Goal: Task Accomplishment & Management: Complete application form

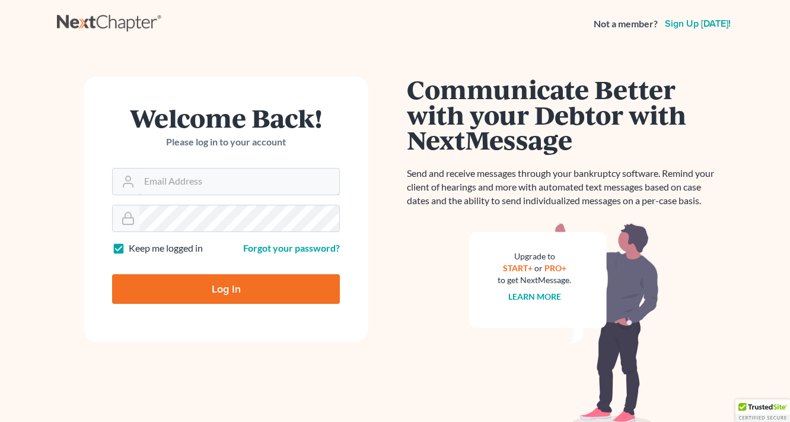
type input "[EMAIL_ADDRESS][DOMAIN_NAME]"
click at [248, 296] on input "Log In" at bounding box center [226, 289] width 228 height 30
type input "Thinking..."
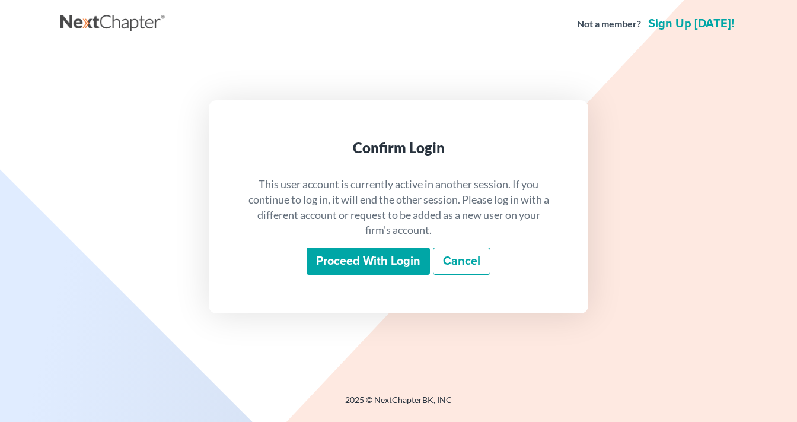
click at [398, 264] on input "Proceed with login" at bounding box center [368, 260] width 123 height 27
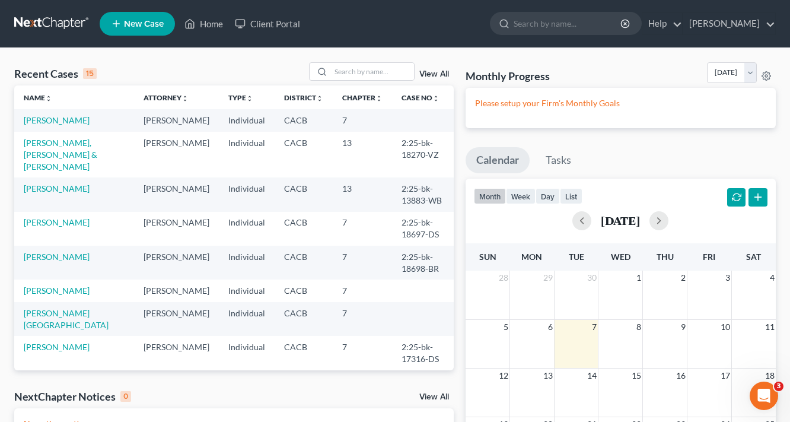
click at [146, 32] on link "New Case" at bounding box center [137, 24] width 75 height 24
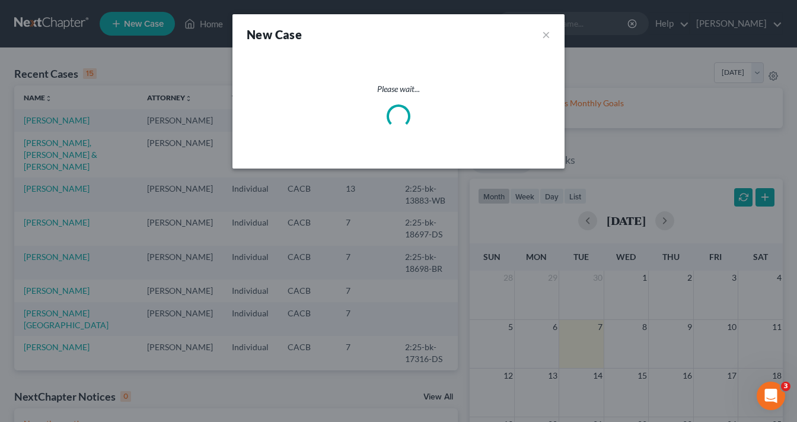
select select "7"
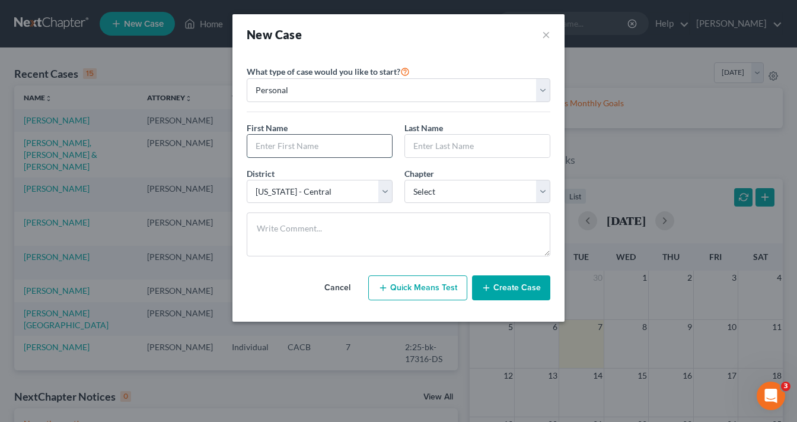
click at [314, 142] on input "text" at bounding box center [319, 146] width 145 height 23
type input "[PERSON_NAME]"
click at [461, 208] on div "District * Select [US_STATE] - [GEOGRAPHIC_DATA] [US_STATE] - [GEOGRAPHIC_DATA]…" at bounding box center [398, 190] width 315 height 46
click at [470, 184] on select "Select 7 11 12 13" at bounding box center [477, 192] width 146 height 24
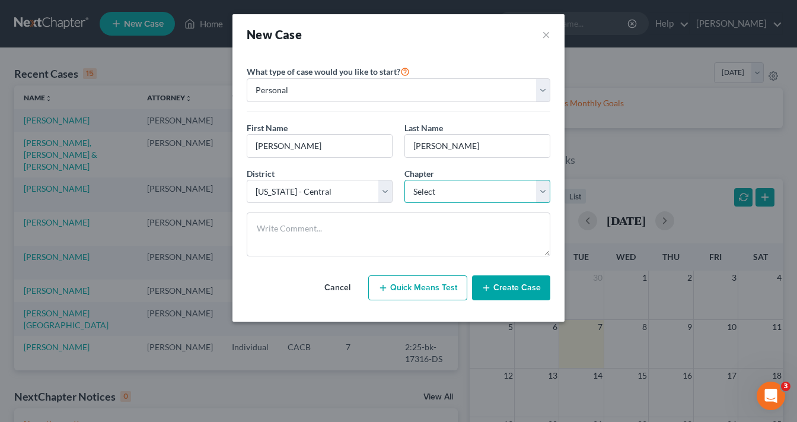
select select "0"
click at [404, 180] on select "Select 7 11 12 13" at bounding box center [477, 192] width 146 height 24
click at [505, 287] on button "Create Case" at bounding box center [511, 287] width 78 height 25
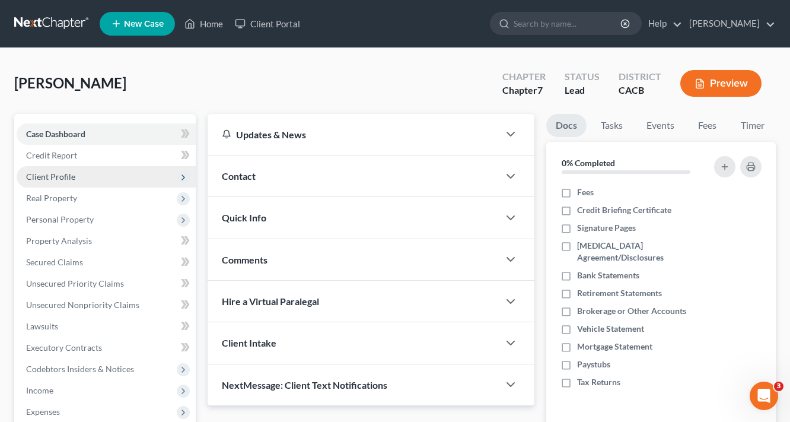
click at [68, 175] on span "Client Profile" at bounding box center [50, 176] width 49 height 10
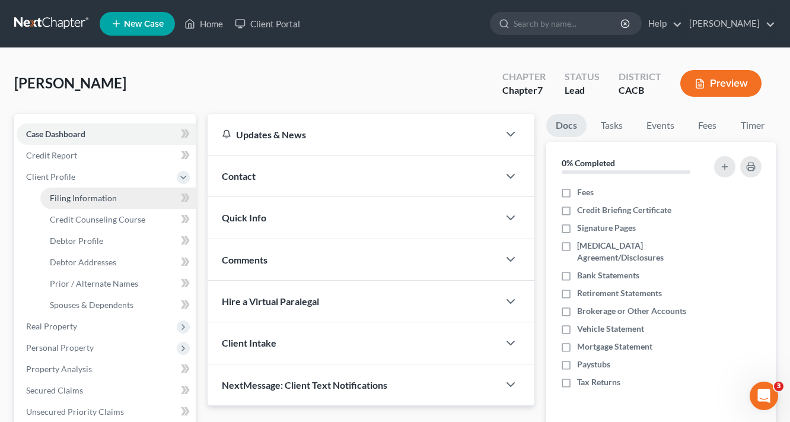
click at [109, 197] on span "Filing Information" at bounding box center [83, 198] width 67 height 10
select select "1"
select select "0"
select select "7"
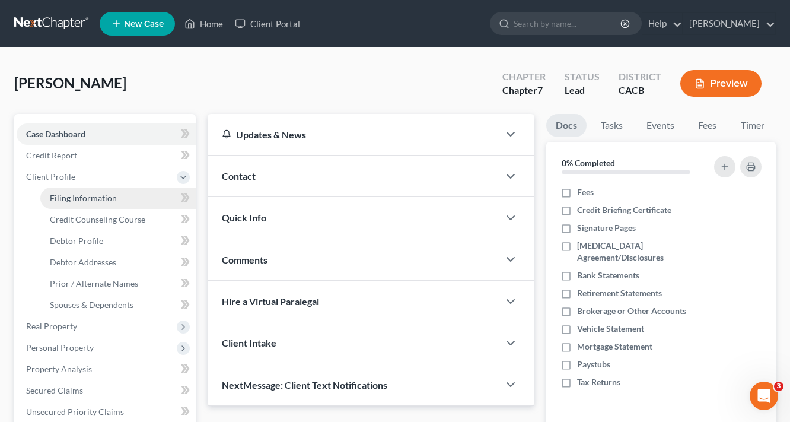
select select "4"
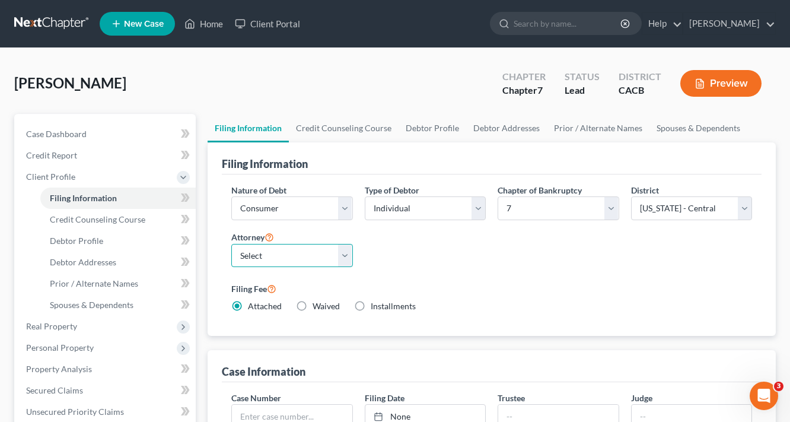
click at [275, 246] on select "Select [PERSON_NAME] - CACB" at bounding box center [292, 256] width 122 height 24
select select "0"
click at [231, 244] on select "Select [PERSON_NAME] - CACB" at bounding box center [292, 256] width 122 height 24
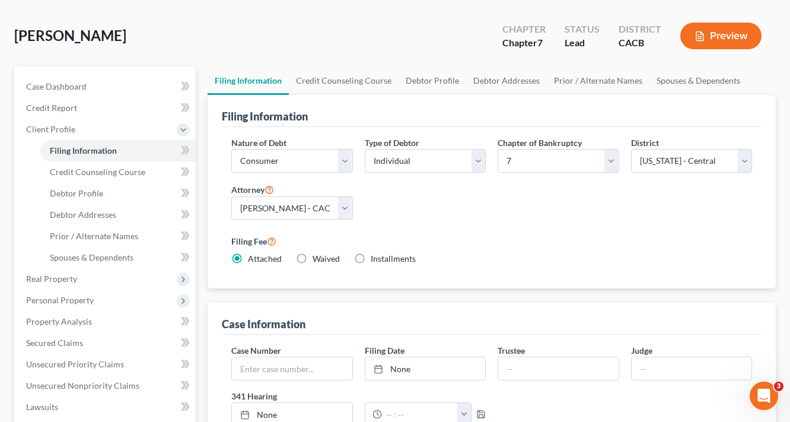
click at [509, 215] on div "Nature of Debt Select Business Consumer Other Nature of Business Select Clearin…" at bounding box center [491, 205] width 532 height 138
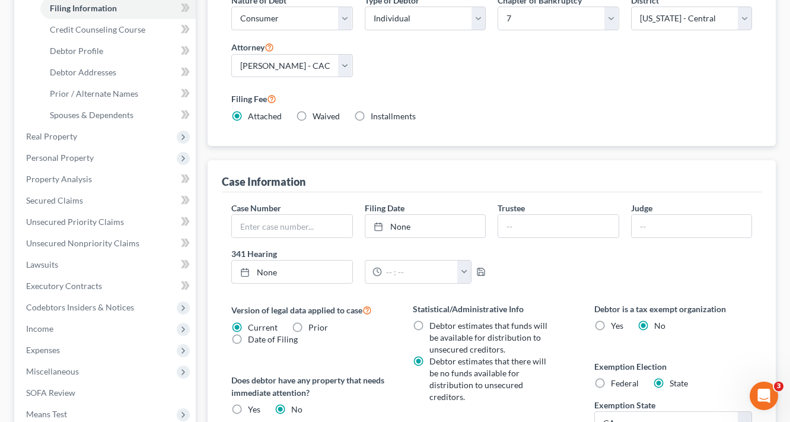
scroll to position [285, 0]
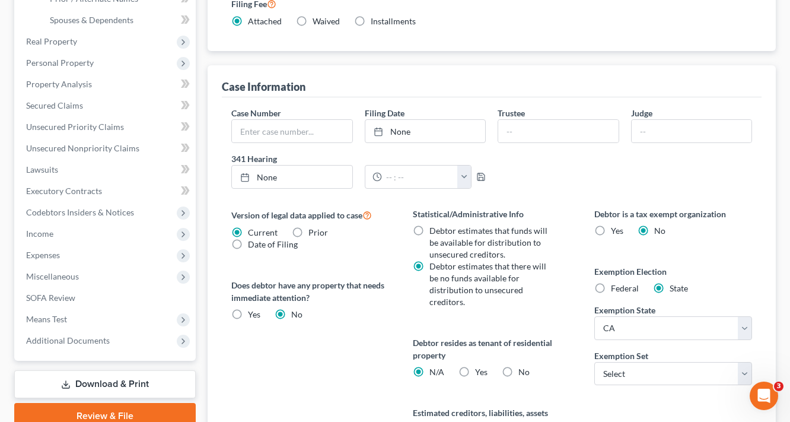
click at [518, 366] on label "No" at bounding box center [523, 372] width 11 height 12
click at [523, 366] on input "No" at bounding box center [527, 370] width 8 height 8
radio input "true"
radio input "false"
click at [643, 366] on select "Select 703 704" at bounding box center [673, 374] width 158 height 24
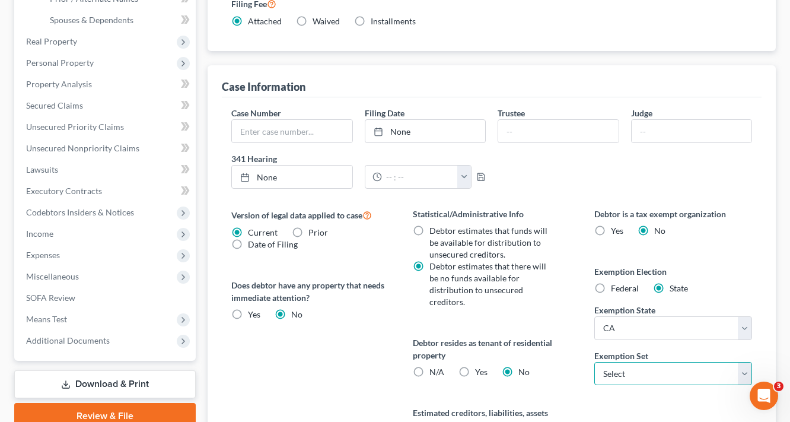
select select "1"
click at [594, 362] on select "Select 703 704" at bounding box center [673, 374] width 158 height 24
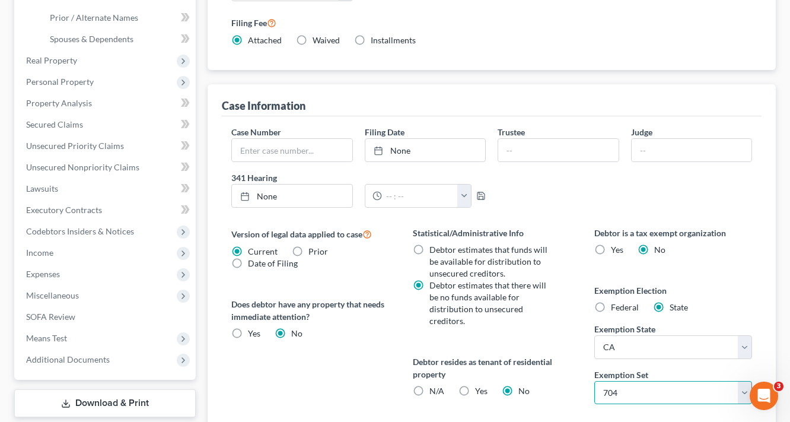
scroll to position [408, 0]
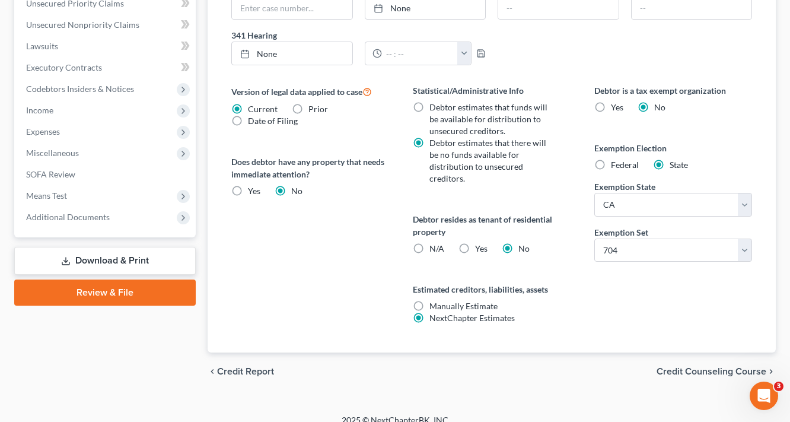
click at [707, 366] on span "Credit Counseling Course" at bounding box center [711, 370] width 110 height 9
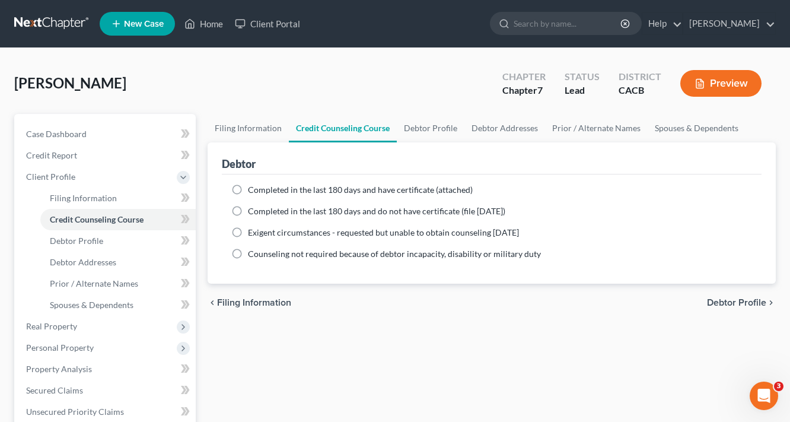
click at [337, 185] on span "Completed in the last 180 days and have certificate (attached)" at bounding box center [360, 189] width 225 height 10
click at [260, 185] on input "Completed in the last 180 days and have certificate (attached)" at bounding box center [257, 188] width 8 height 8
radio input "true"
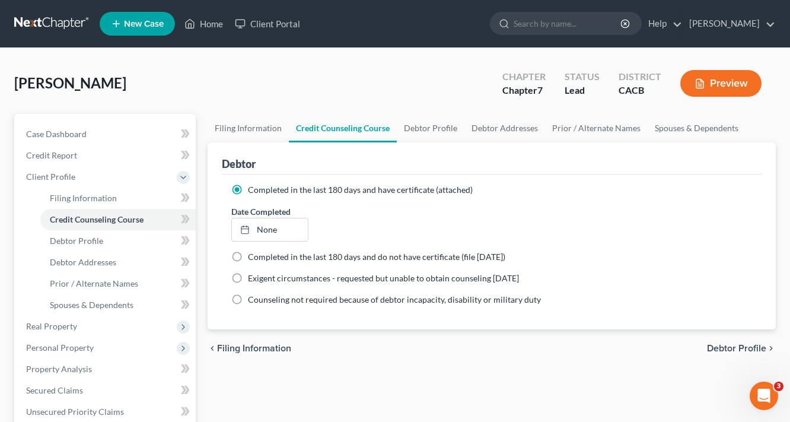
click at [732, 346] on span "Debtor Profile" at bounding box center [736, 347] width 59 height 9
select select "0"
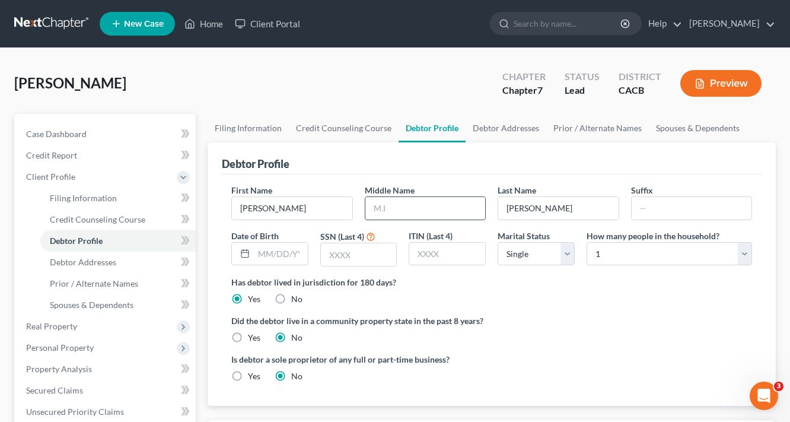
click at [401, 201] on input "text" at bounding box center [425, 208] width 120 height 23
type input "[PERSON_NAME]"
click at [267, 250] on input "text" at bounding box center [281, 253] width 54 height 23
type input "[DATE]"
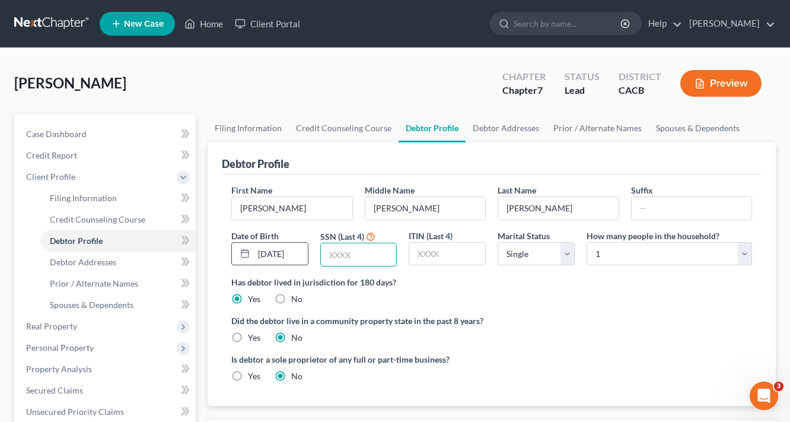
scroll to position [0, 0]
click at [370, 256] on input "text" at bounding box center [359, 254] width 76 height 23
type input "7183"
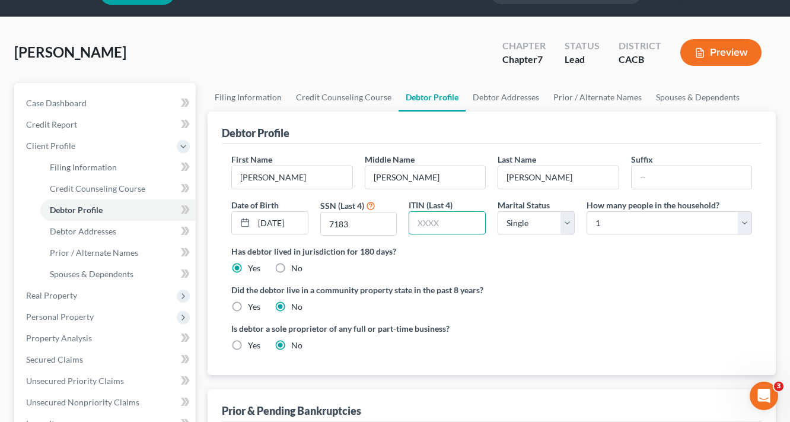
scroll to position [47, 0]
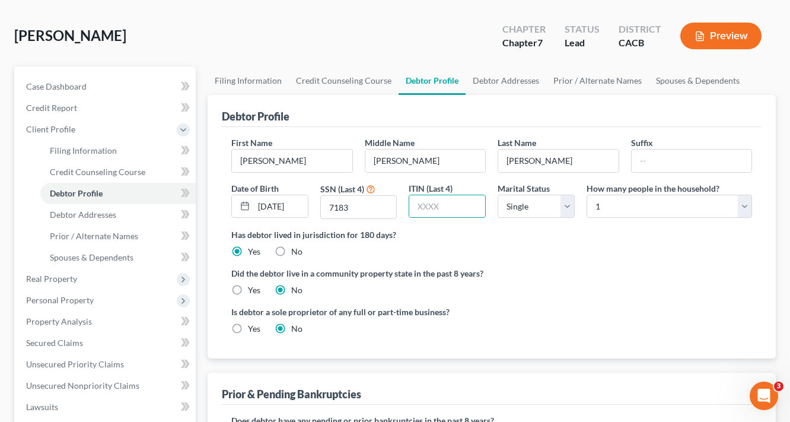
click at [251, 292] on label "Yes" at bounding box center [254, 290] width 12 height 12
click at [253, 292] on input "Yes" at bounding box center [257, 288] width 8 height 8
radio input "true"
radio input "false"
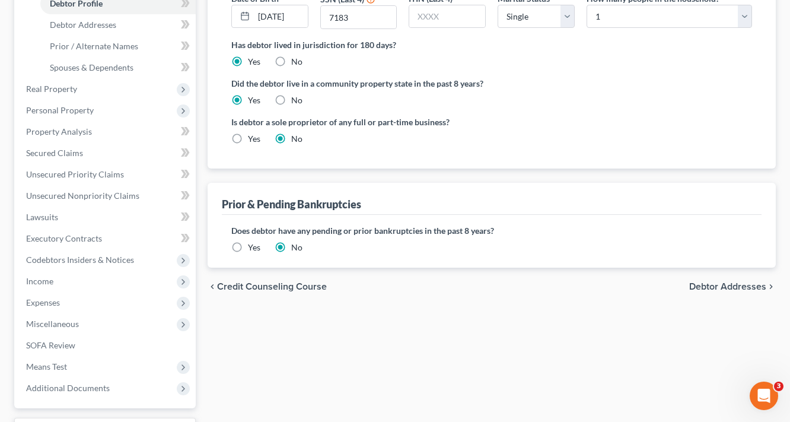
click at [697, 282] on span "Debtor Addresses" at bounding box center [727, 286] width 77 height 9
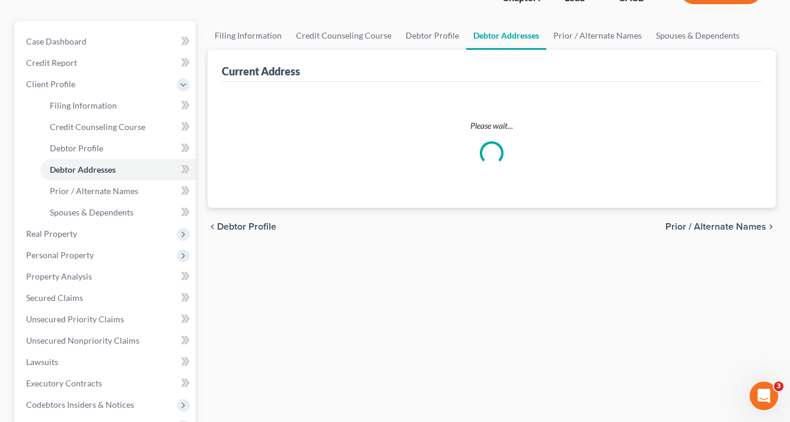
select select "0"
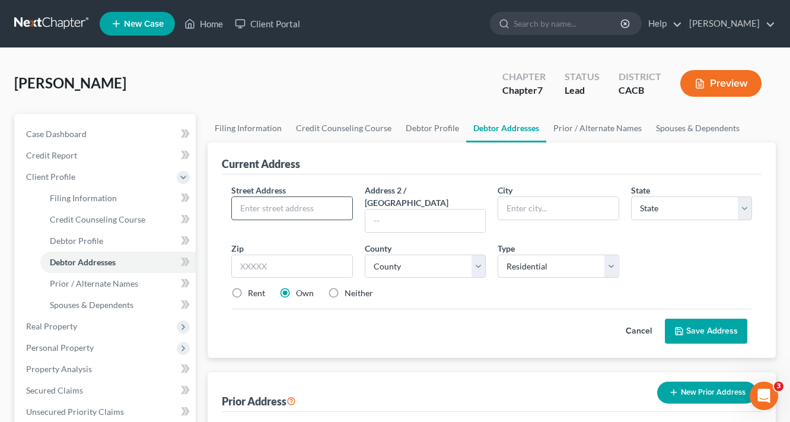
click at [299, 209] on input "text" at bounding box center [292, 208] width 120 height 23
click at [320, 201] on input "1377 Provence Ct" at bounding box center [292, 208] width 120 height 23
type input "1377 Provence CT"
type input "92543"
type input "Hemet"
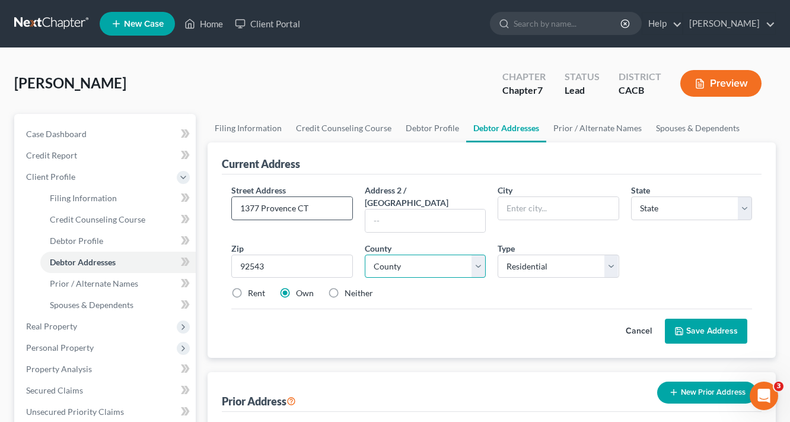
select select "4"
click at [379, 254] on select "County [GEOGRAPHIC_DATA] [GEOGRAPHIC_DATA] [GEOGRAPHIC_DATA] [GEOGRAPHIC_DATA] …" at bounding box center [426, 266] width 122 height 24
select select "18"
click at [365, 254] on select "County [GEOGRAPHIC_DATA] [GEOGRAPHIC_DATA] [GEOGRAPHIC_DATA] [GEOGRAPHIC_DATA] …" at bounding box center [426, 266] width 122 height 24
click at [707, 318] on button "Save Address" at bounding box center [706, 330] width 82 height 25
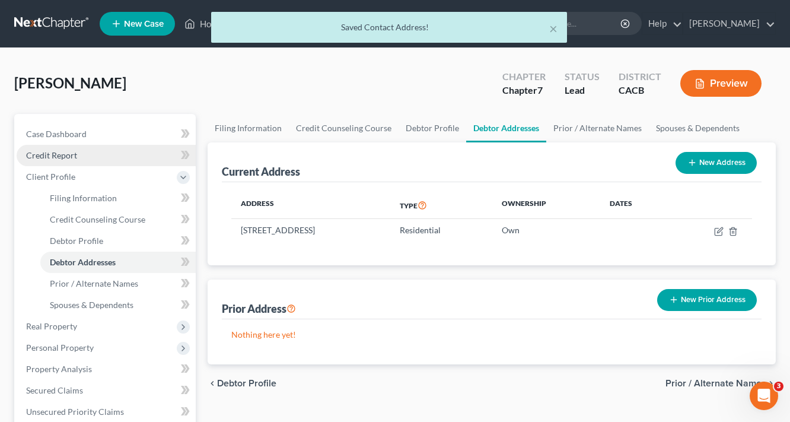
click at [71, 156] on span "Credit Report" at bounding box center [51, 155] width 51 height 10
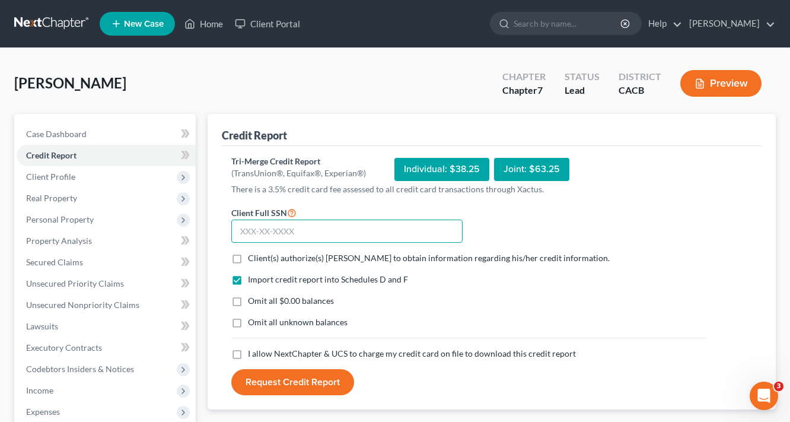
click at [292, 228] on input "text" at bounding box center [346, 231] width 231 height 24
type input "568-69-7183"
click at [248, 258] on label "Client(s) authorize(s) [PERSON_NAME] to obtain information regarding his/her cr…" at bounding box center [429, 258] width 362 height 12
click at [253, 258] on input "Client(s) authorize(s) [PERSON_NAME] to obtain information regarding his/her cr…" at bounding box center [257, 256] width 8 height 8
checkbox input "true"
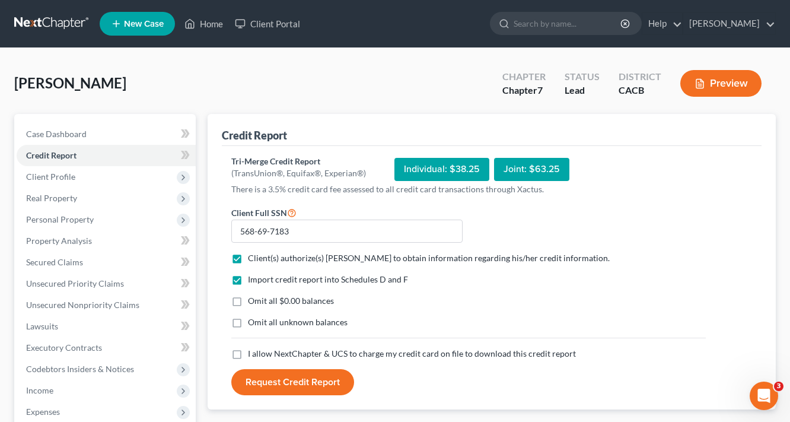
click at [248, 295] on label "Omit all $0.00 balances" at bounding box center [291, 301] width 86 height 12
click at [253, 295] on input "Omit all $0.00 balances" at bounding box center [257, 299] width 8 height 8
click at [248, 298] on label "Omit all $0.00 balances" at bounding box center [291, 301] width 86 height 12
click at [253, 298] on input "Omit all $0.00 balances" at bounding box center [257, 299] width 8 height 8
click at [248, 304] on label "Omit all $0.00 balances" at bounding box center [291, 301] width 86 height 12
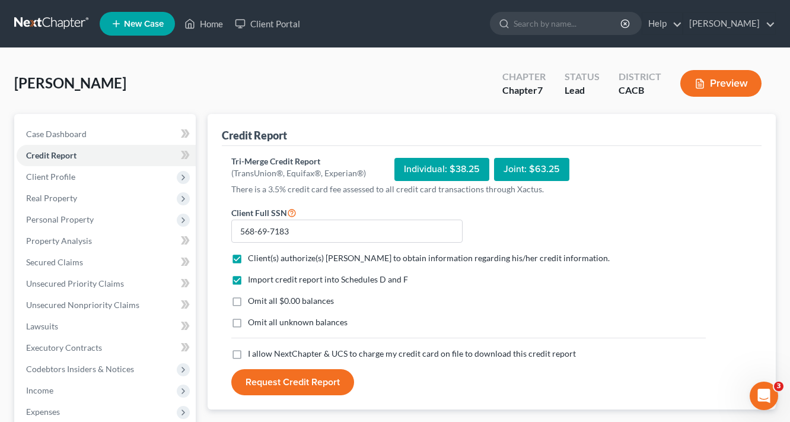
click at [253, 302] on input "Omit all $0.00 balances" at bounding box center [257, 299] width 8 height 8
checkbox input "true"
click at [248, 320] on label "Omit all unknown balances" at bounding box center [298, 322] width 100 height 12
click at [253, 320] on input "Omit all unknown balances" at bounding box center [257, 320] width 8 height 8
checkbox input "true"
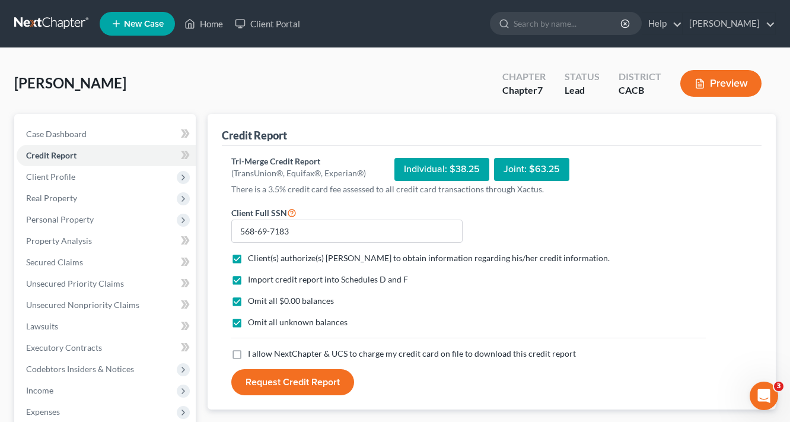
click at [248, 354] on label "I allow NextChapter & UCS to charge my credit card on file to download this cre…" at bounding box center [412, 353] width 328 height 12
click at [253, 354] on input "I allow NextChapter & UCS to charge my credit card on file to download this cre…" at bounding box center [257, 351] width 8 height 8
checkbox input "true"
click at [318, 394] on button "Request Credit Report" at bounding box center [292, 382] width 123 height 26
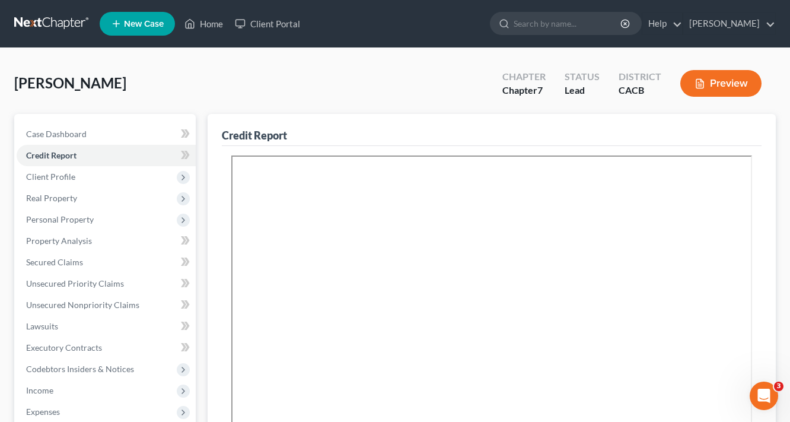
click at [500, 17] on ul "New Case Home Client Portal - No Result - See all results Or Press Enter... Hel…" at bounding box center [438, 23] width 676 height 31
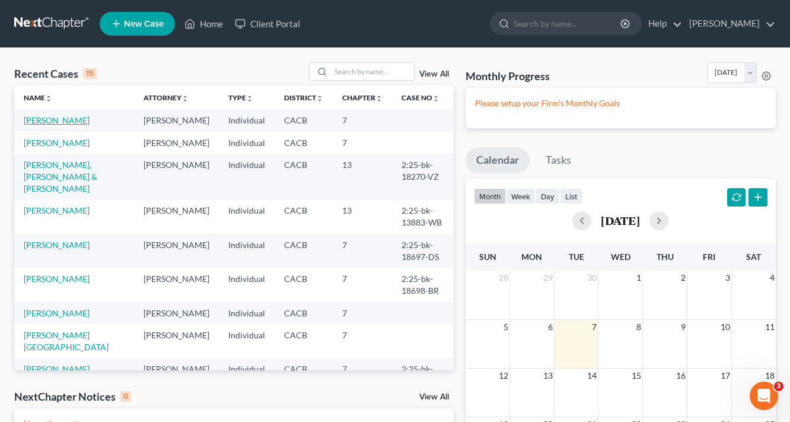
click at [50, 122] on link "[PERSON_NAME]" at bounding box center [57, 120] width 66 height 10
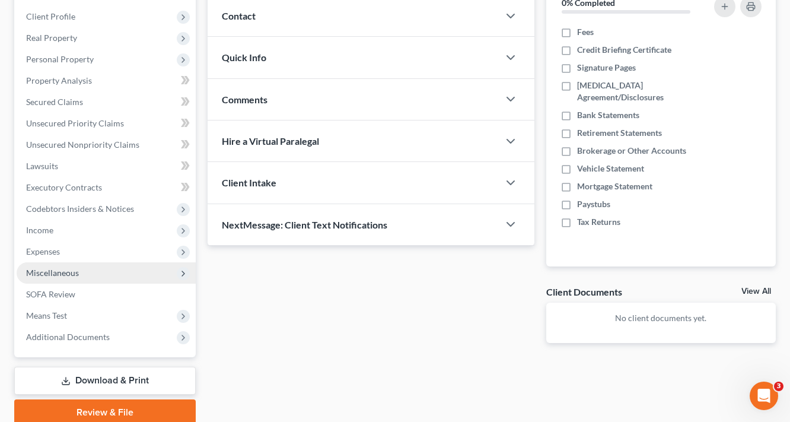
scroll to position [208, 0]
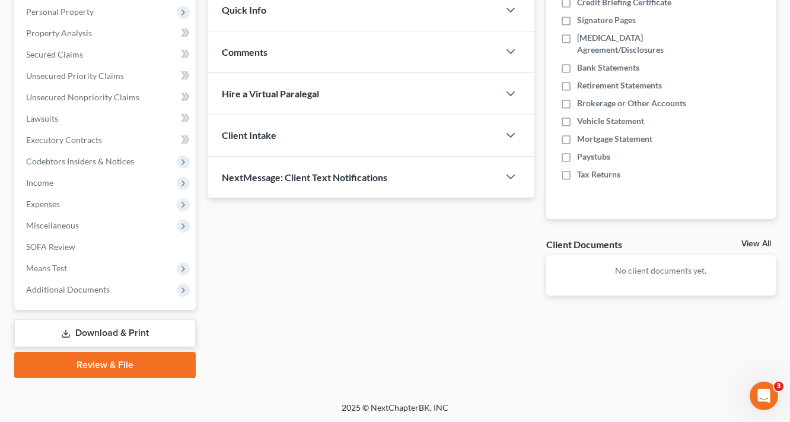
click at [121, 327] on link "Download & Print" at bounding box center [104, 333] width 181 height 28
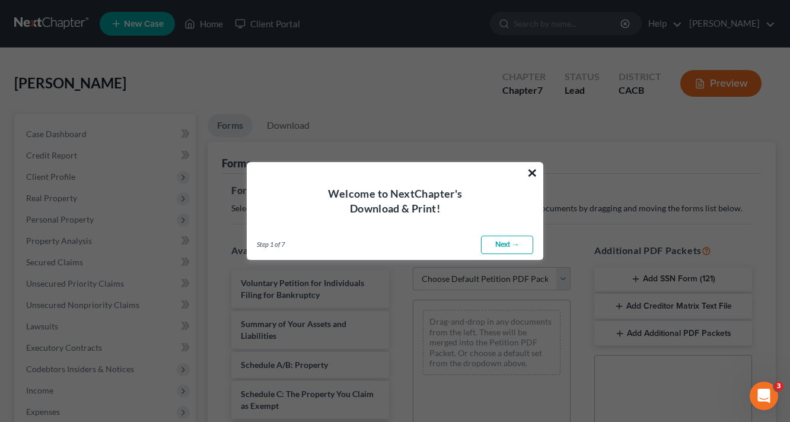
click at [531, 174] on button "×" at bounding box center [531, 172] width 11 height 19
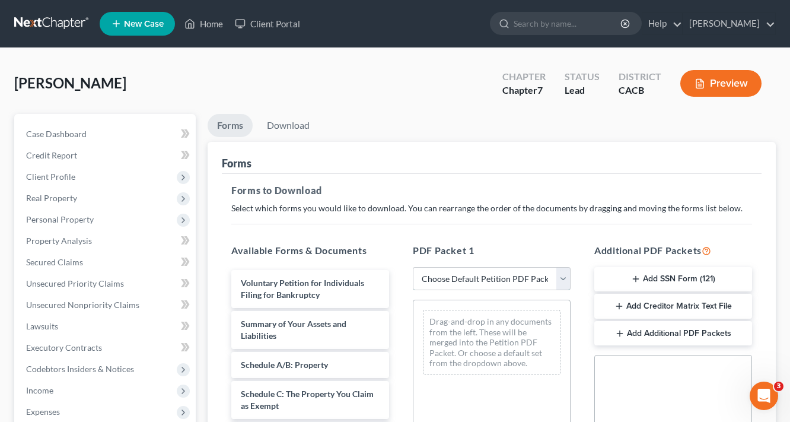
click at [483, 283] on select "Choose Default Petition PDF Packet Complete Bankruptcy Petition (all forms and …" at bounding box center [492, 279] width 158 height 24
click at [413, 267] on select "Choose Default Petition PDF Packet Complete Bankruptcy Petition (all forms and …" at bounding box center [492, 279] width 158 height 24
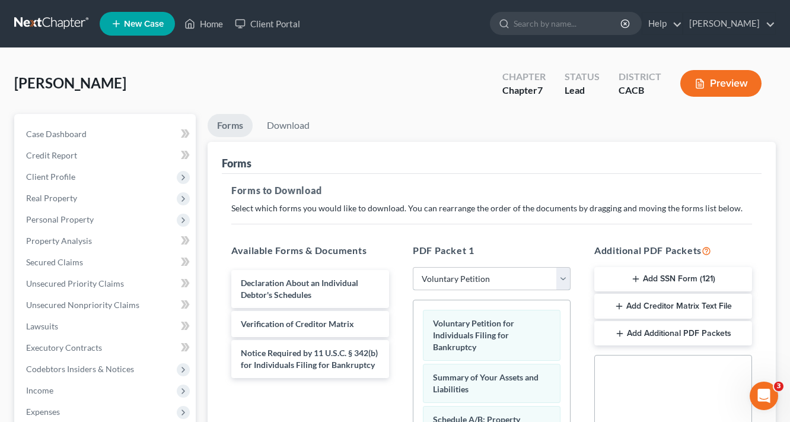
click at [497, 277] on select "Choose Default Petition PDF Packet Complete Bankruptcy Petition (all forms and …" at bounding box center [492, 279] width 158 height 24
select select "6"
click at [413, 267] on select "Choose Default Petition PDF Packet Complete Bankruptcy Petition (all forms and …" at bounding box center [492, 279] width 158 height 24
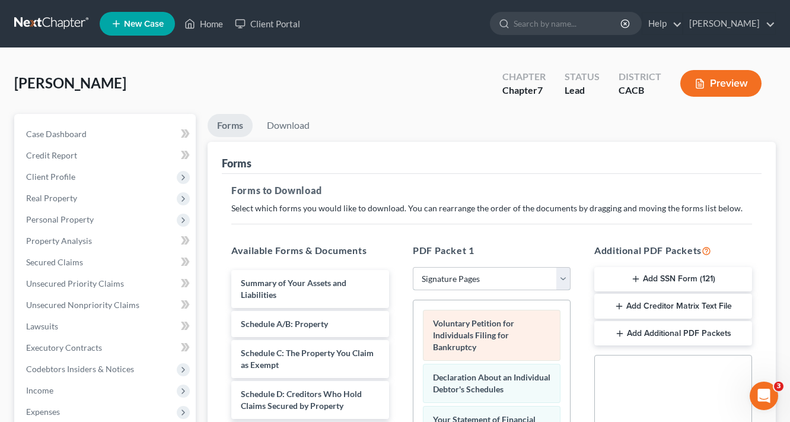
scroll to position [15, 0]
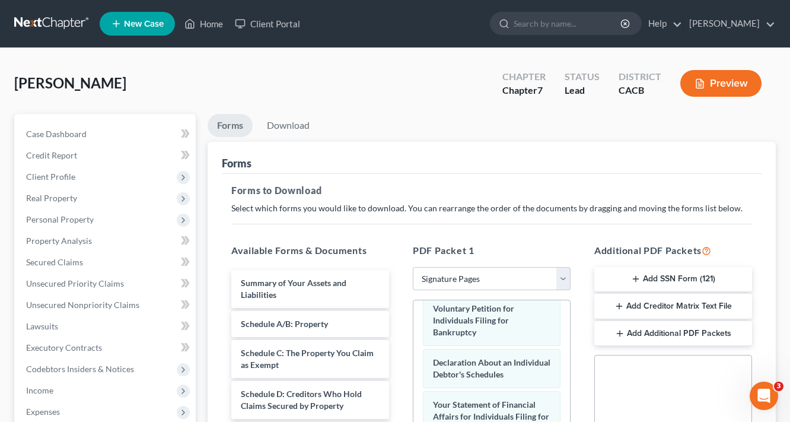
click at [670, 283] on button "Add SSN Form (121)" at bounding box center [673, 279] width 158 height 25
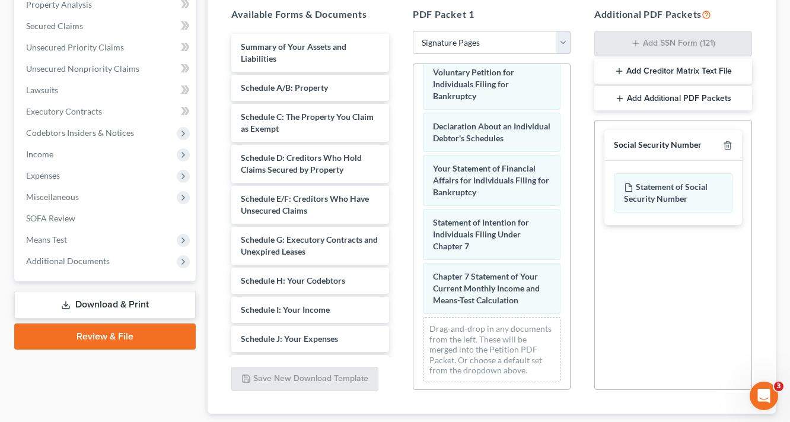
scroll to position [237, 0]
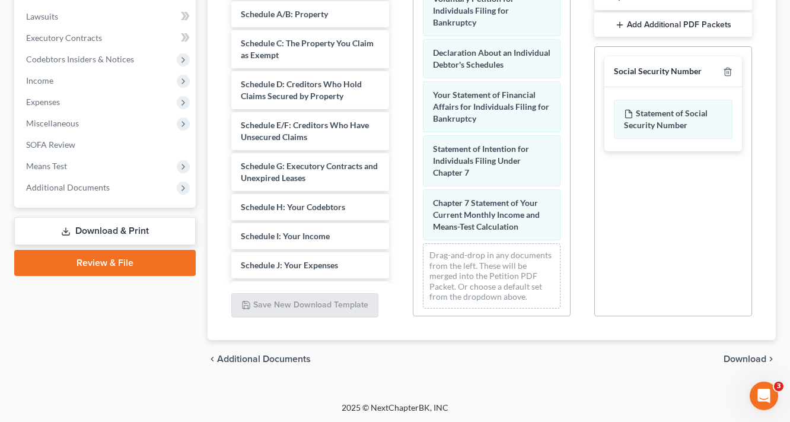
click at [739, 357] on span "Download" at bounding box center [744, 358] width 43 height 9
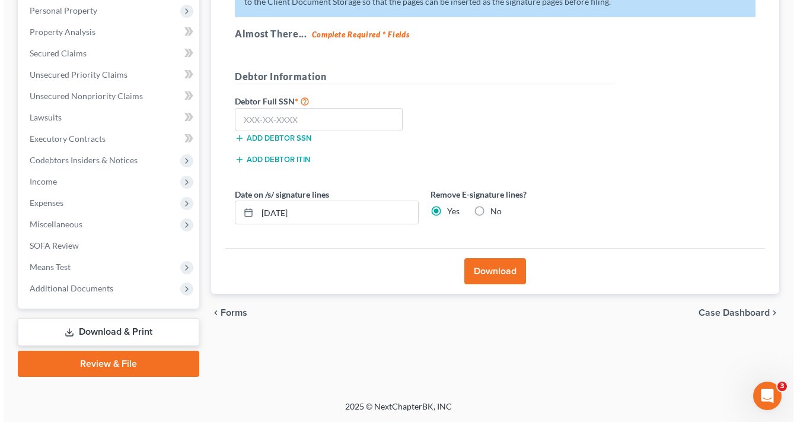
scroll to position [208, 0]
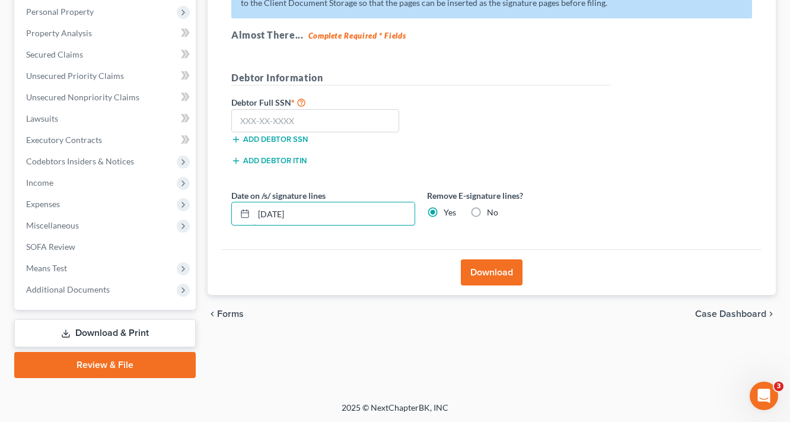
drag, startPoint x: 325, startPoint y: 214, endPoint x: 0, endPoint y: 327, distance: 344.1
click at [104, 270] on div "Petition Navigation Case Dashboard Payments Invoices Payments Payments Credit R…" at bounding box center [394, 141] width 773 height 471
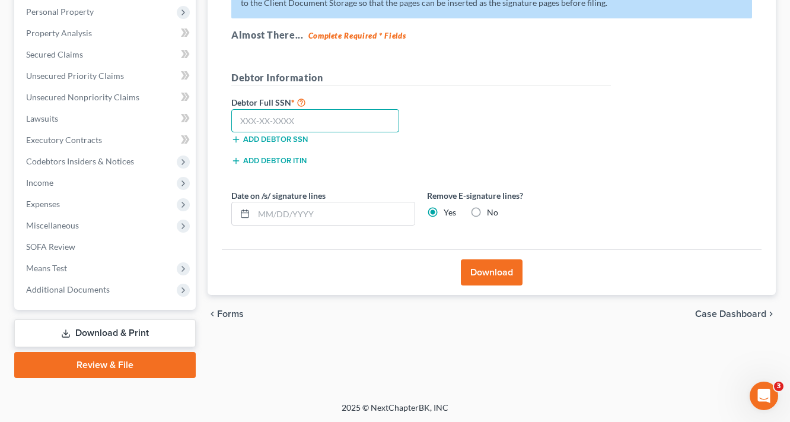
click at [344, 121] on input "text" at bounding box center [315, 121] width 168 height 24
paste input "568-69-7183"
type input "568-69-7183"
click at [505, 264] on button "Download" at bounding box center [492, 272] width 62 height 26
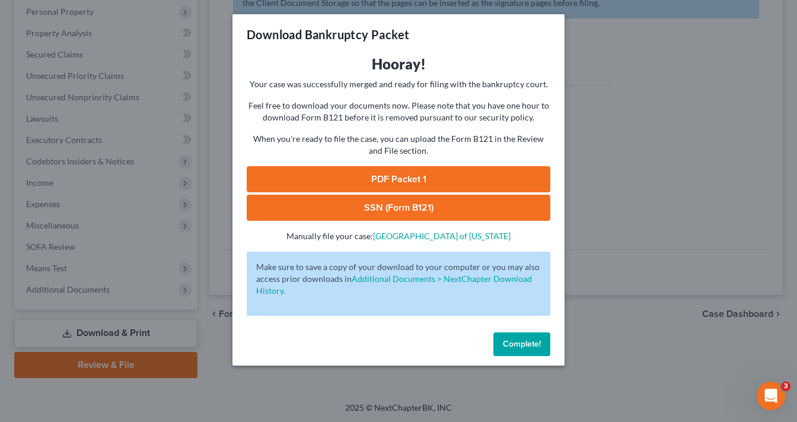
click at [405, 211] on link "SSN (Form B121)" at bounding box center [399, 207] width 304 height 26
click at [415, 173] on link "PDF Packet 1" at bounding box center [399, 179] width 304 height 26
click at [417, 209] on link "SSN (Form B121)" at bounding box center [399, 207] width 304 height 26
